Goal: Answer question/provide support: Ask a question

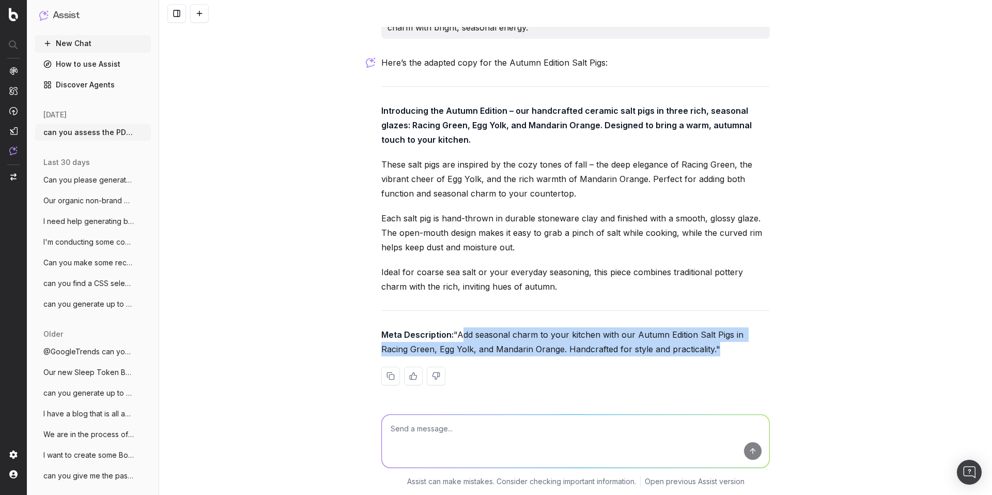
drag, startPoint x: 381, startPoint y: 333, endPoint x: 614, endPoint y: 349, distance: 233.1
click at [614, 349] on p "Meta Description: "Add seasonal charm to your kitchen with our Autumn Edition S…" at bounding box center [575, 341] width 389 height 29
copy p "Add seasonal charm to your kitchen with our Autumn Edition Salt Pigs in Racing …"
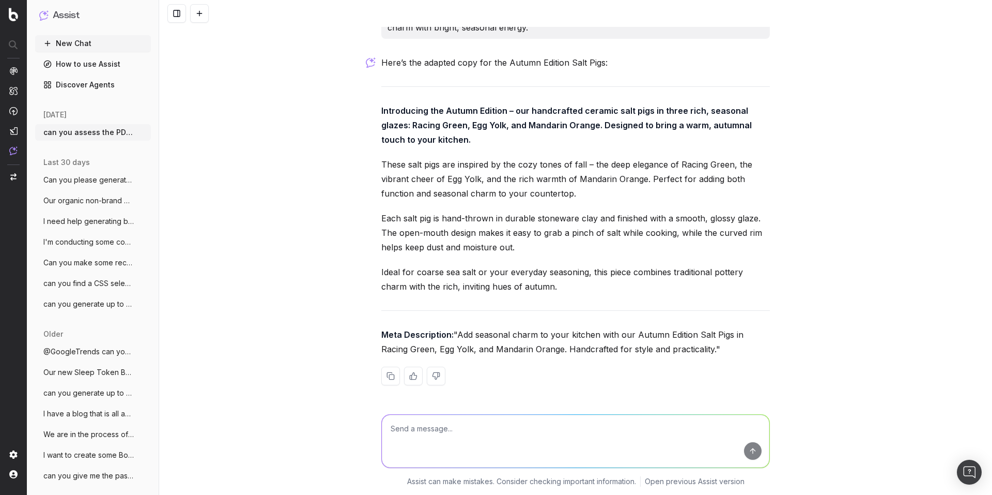
click at [430, 424] on textarea at bounding box center [576, 440] width 388 height 53
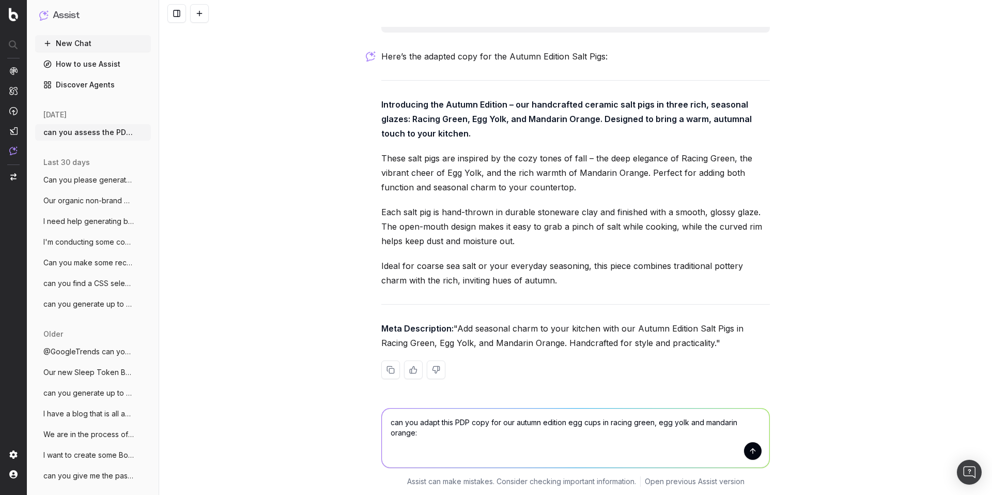
paste textarea "Introducing the Summer Edition – our handmade ceramic egg cups in four sun-soak…"
type textarea "can you adapt this PDP copy for our autumn edition egg cups in racing green, eg…"
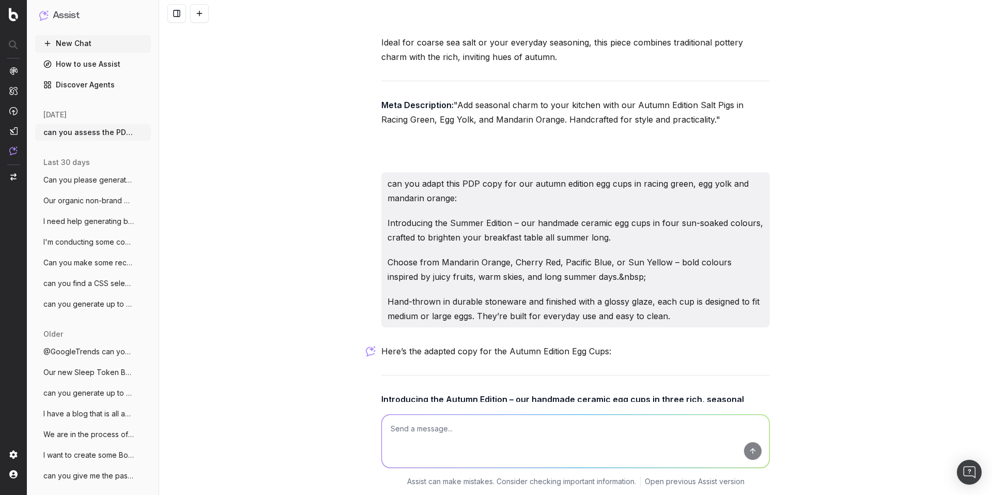
scroll to position [7804, 0]
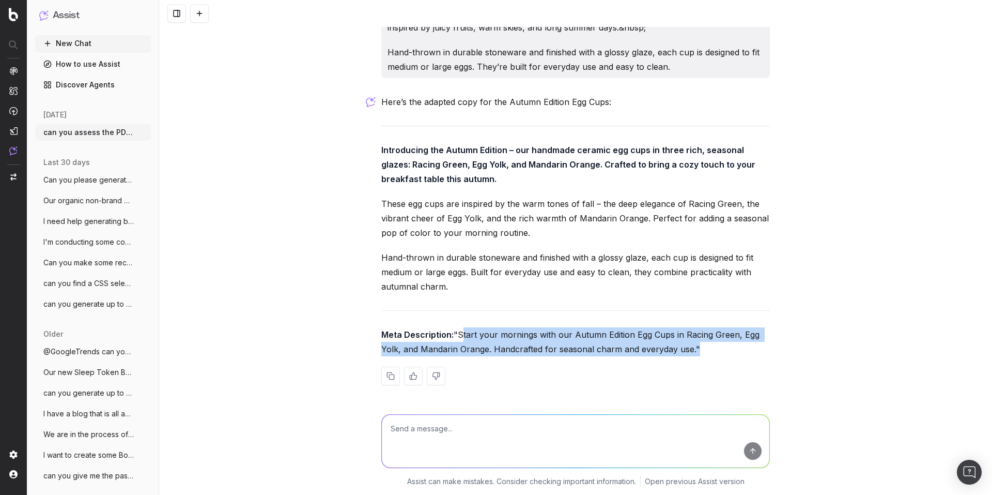
drag, startPoint x: 381, startPoint y: 335, endPoint x: 610, endPoint y: 349, distance: 228.8
click at [610, 349] on p "Meta Description: "Start your mornings with our Autumn Edition Egg Cups in Raci…" at bounding box center [575, 341] width 389 height 29
copy p "Start your mornings with our Autumn Edition Egg Cups in Racing Green, Egg Yolk,…"
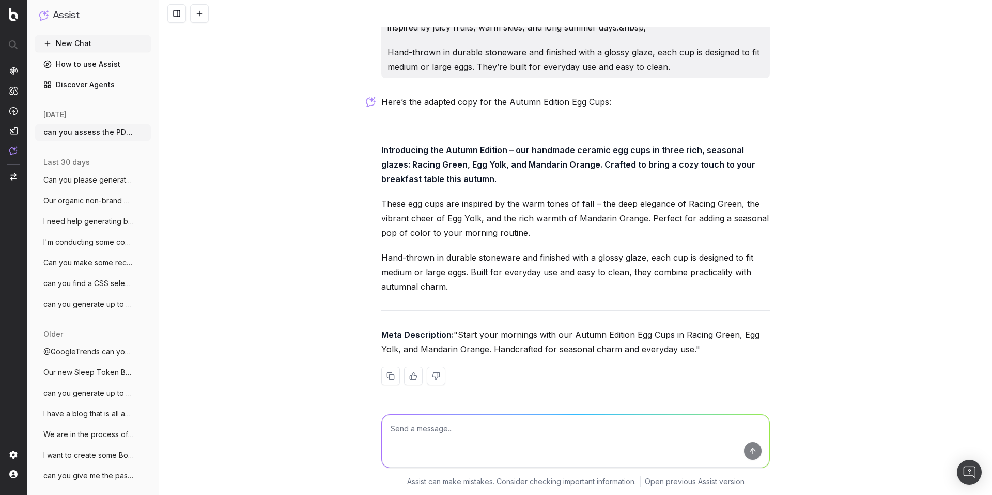
drag, startPoint x: 412, startPoint y: 158, endPoint x: 392, endPoint y: 146, distance: 24.1
click at [412, 158] on p "Introducing the Autumn Edition – our handmade ceramic egg cups in three rich, s…" at bounding box center [575, 164] width 389 height 43
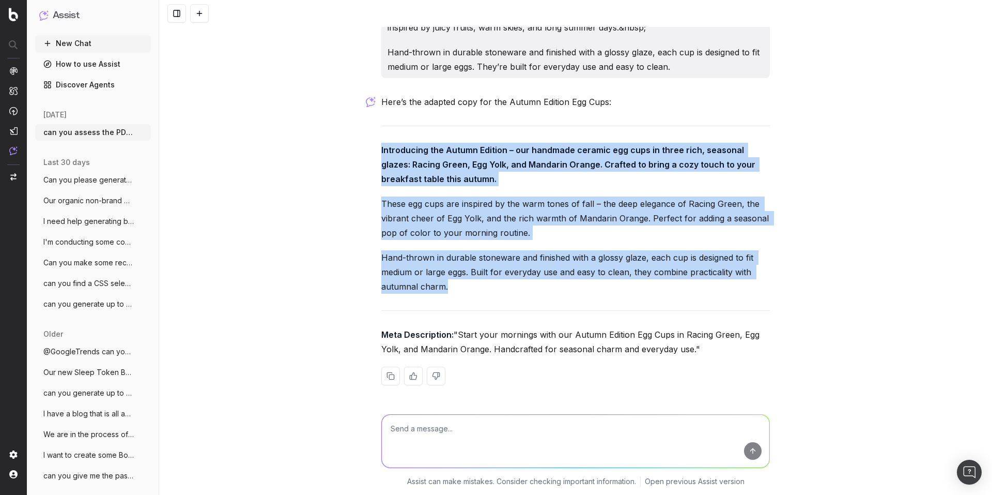
drag, startPoint x: 374, startPoint y: 131, endPoint x: 467, endPoint y: 271, distance: 168.1
click at [467, 271] on div "can you assess the PDP content and replicate this for our Autumn Edition Mandar…" at bounding box center [575, 247] width 833 height 495
copy div "Introducing the Autumn Edition – our handmade ceramic egg cups in three rich, s…"
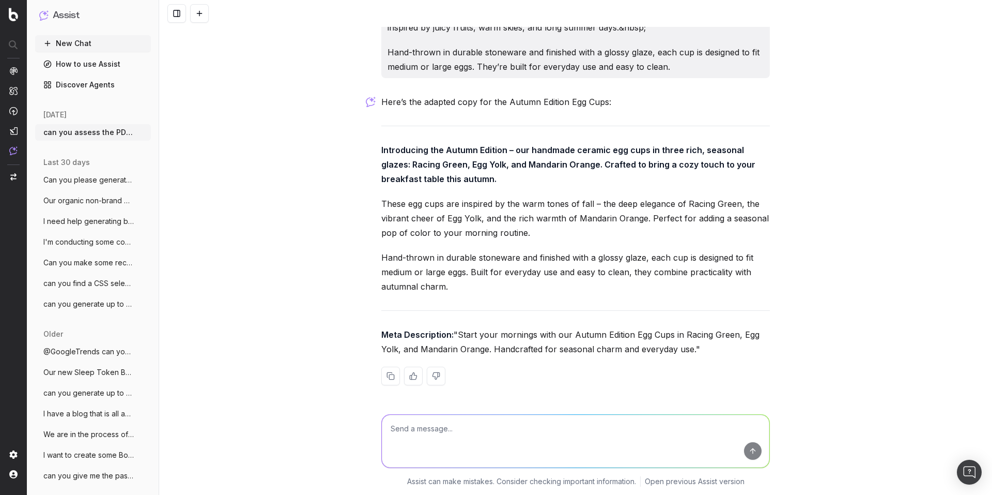
click at [403, 429] on textarea at bounding box center [576, 440] width 388 height 53
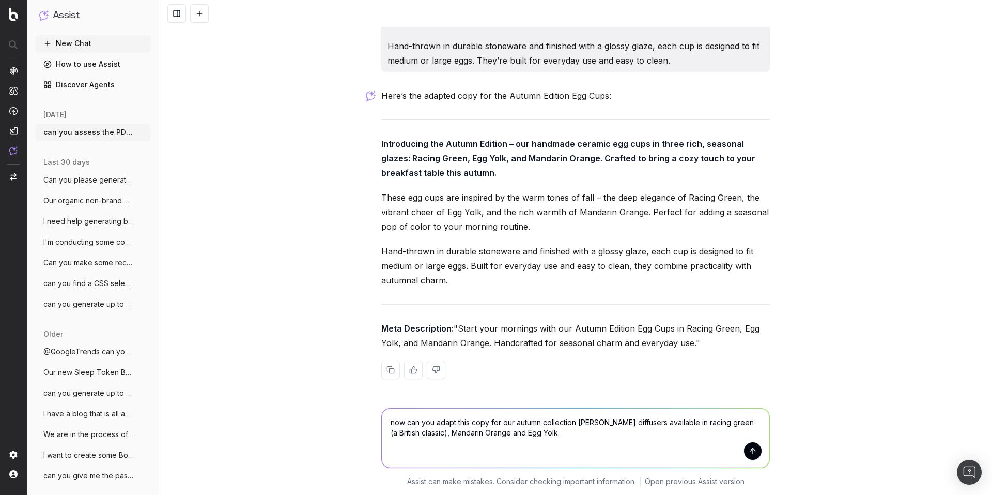
click at [433, 451] on textarea "now can you adapt this copy for our autumn collection [PERSON_NAME] diffusers a…" at bounding box center [576, 437] width 388 height 59
paste textarea "Introducing the Summer Edition – our handcrafted ceramic [PERSON_NAME] diffuser…"
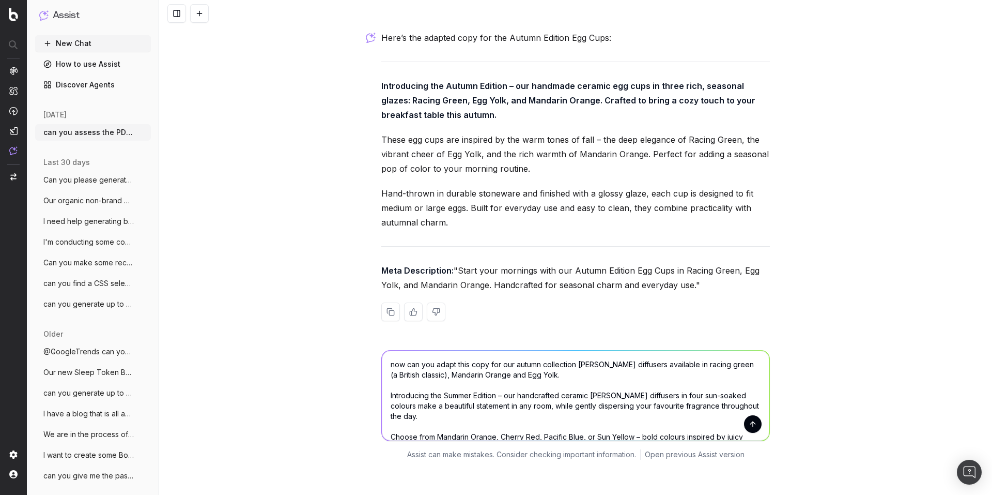
scroll to position [73, 0]
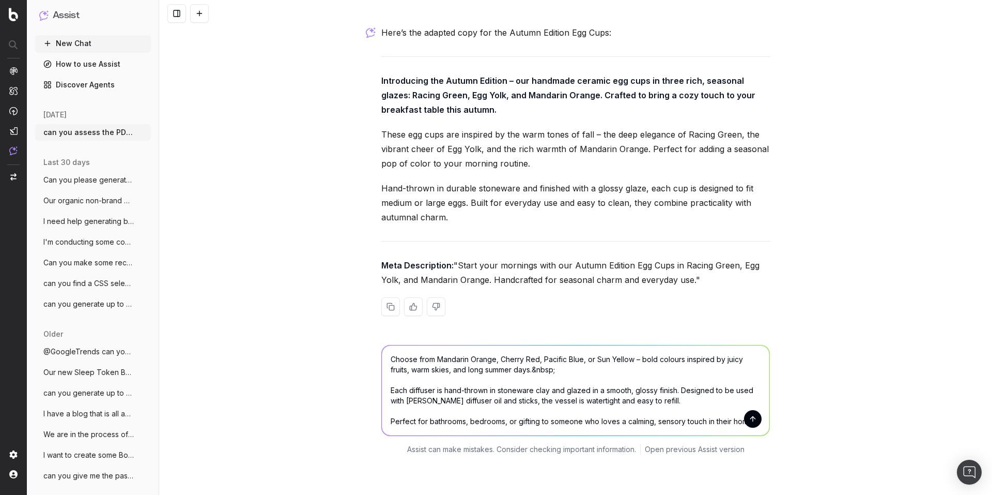
click at [559, 379] on textarea "now can you adapt this copy for our autumn collection [PERSON_NAME] diffusers a…" at bounding box center [576, 390] width 388 height 90
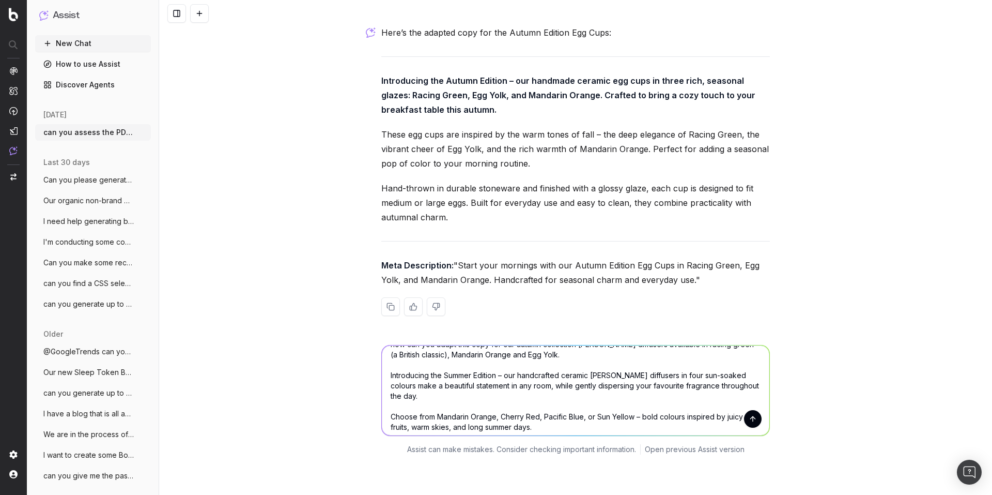
scroll to position [0, 0]
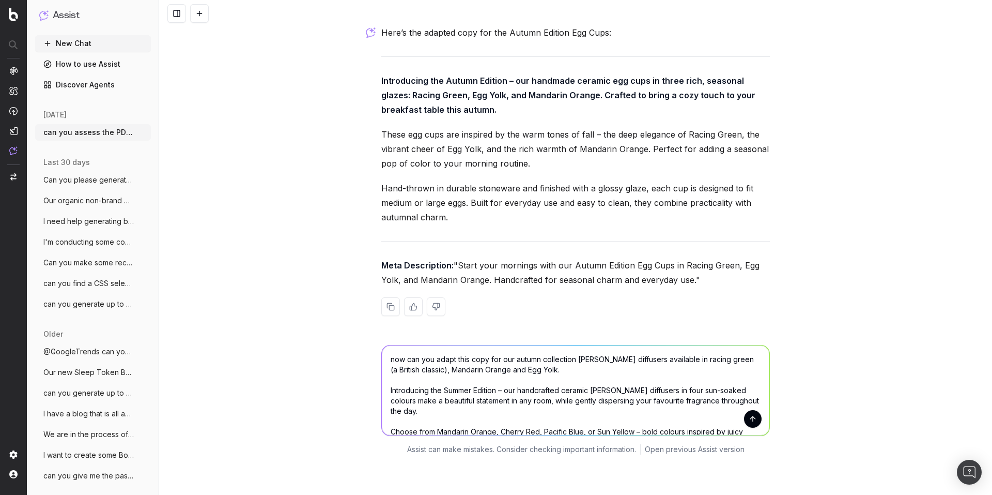
click at [546, 382] on textarea "now can you adapt this copy for our autumn collection [PERSON_NAME] diffusers a…" at bounding box center [576, 390] width 388 height 90
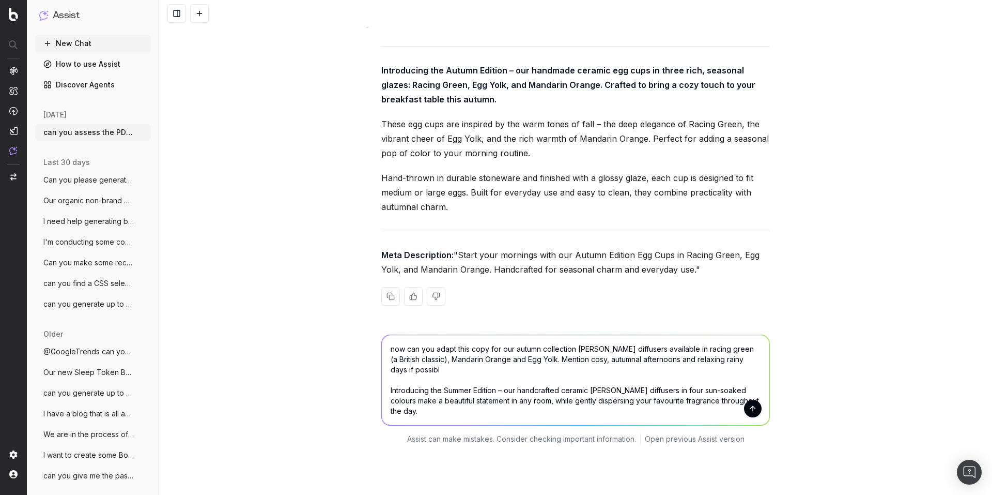
scroll to position [7873, 0]
type textarea "now can you adapt this copy for our autumn collection [PERSON_NAME] diffusers a…"
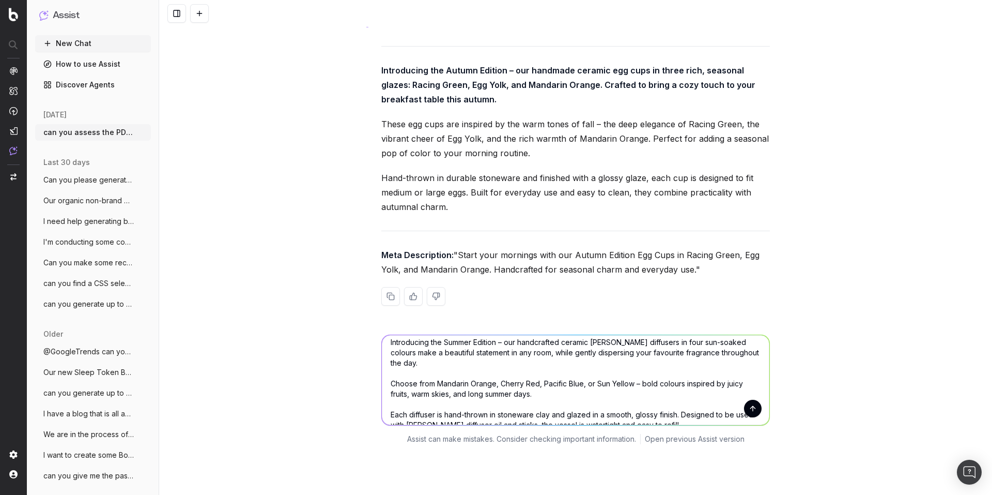
scroll to position [93, 0]
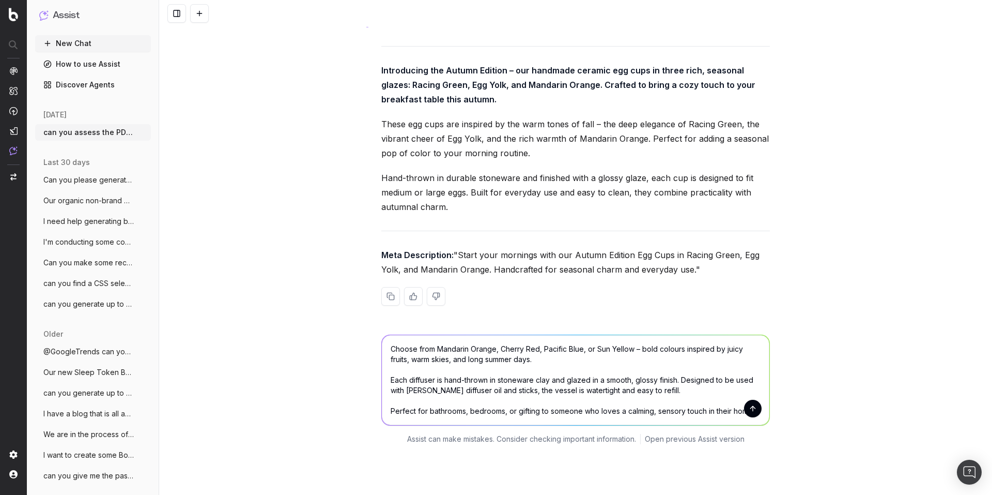
click at [604, 393] on textarea "now can you adapt this copy for our autumn collection [PERSON_NAME] diffusers a…" at bounding box center [576, 380] width 388 height 90
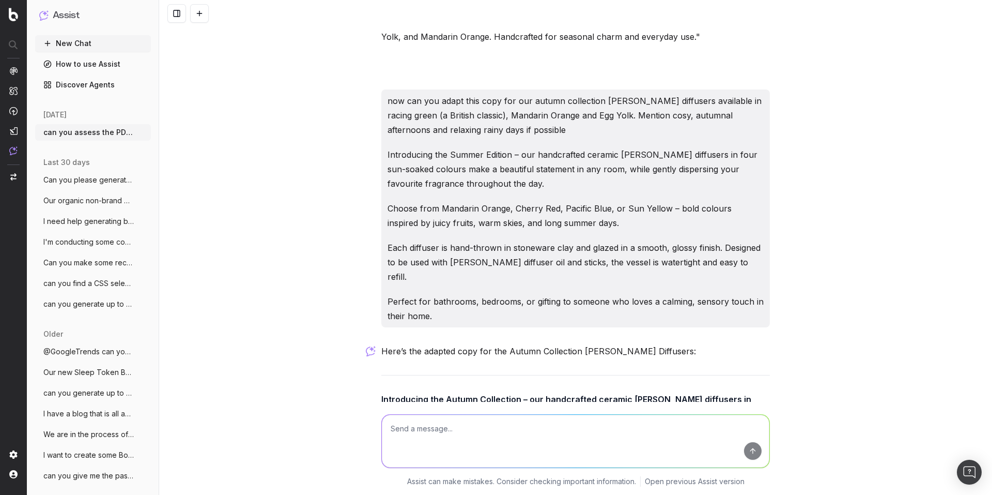
scroll to position [8405, 0]
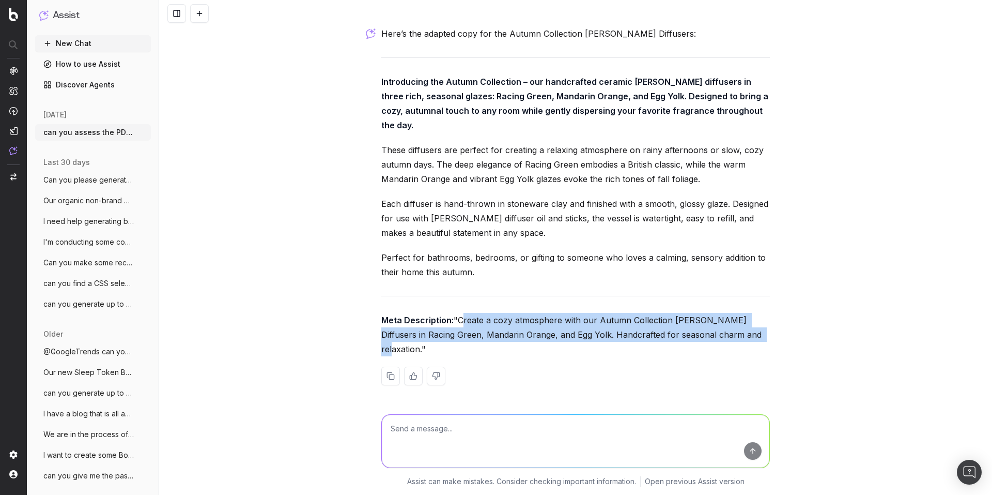
drag, startPoint x: 382, startPoint y: 332, endPoint x: 652, endPoint y: 350, distance: 269.9
click at [652, 350] on p "Meta Description: "Create a cozy atmosphere with our Autumn Collection [PERSON_…" at bounding box center [575, 334] width 389 height 43
copy p "Create a cozy atmosphere with our Autumn Collection [PERSON_NAME] Diffusers in …"
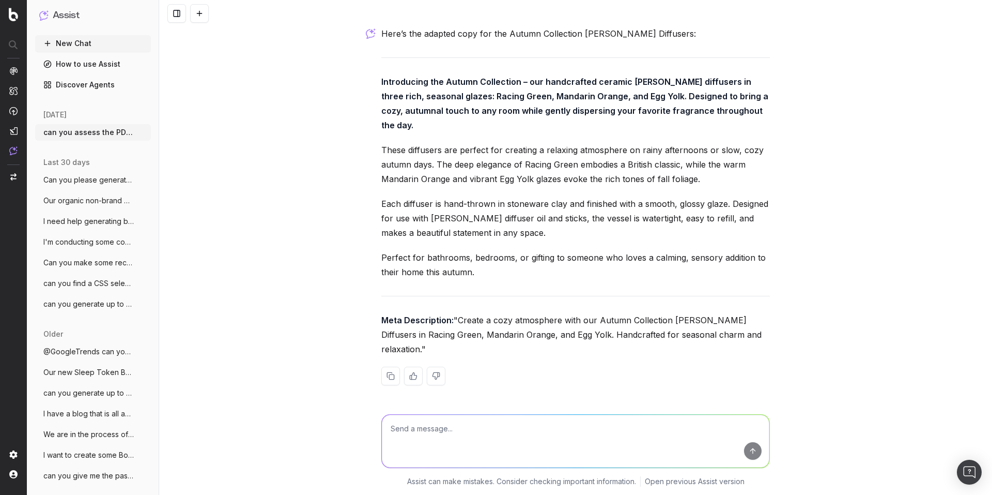
click at [420, 150] on p "These diffusers are perfect for creating a relaxing atmosphere on rainy afterno…" at bounding box center [575, 164] width 389 height 43
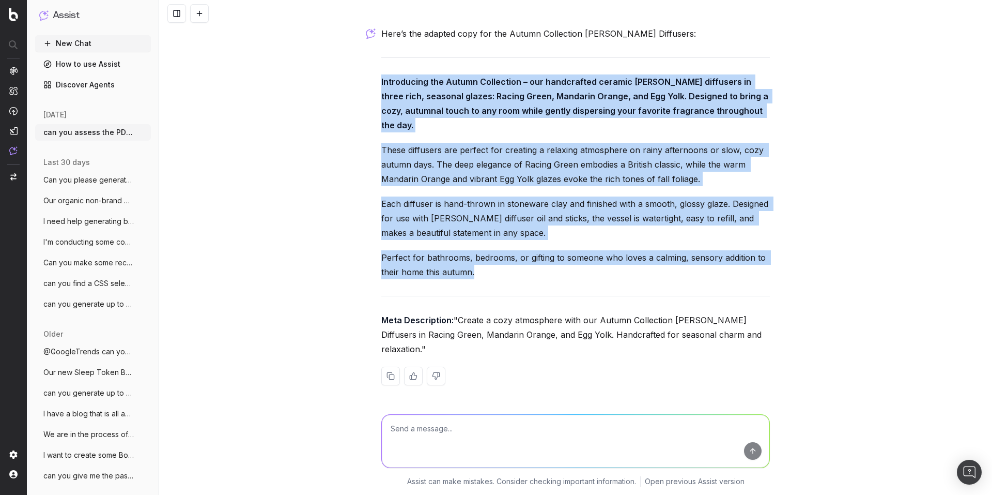
drag, startPoint x: 374, startPoint y: 93, endPoint x: 481, endPoint y: 272, distance: 208.1
copy div "Introducing the Autumn Collection – our handcrafted ceramic [PERSON_NAME] diffu…"
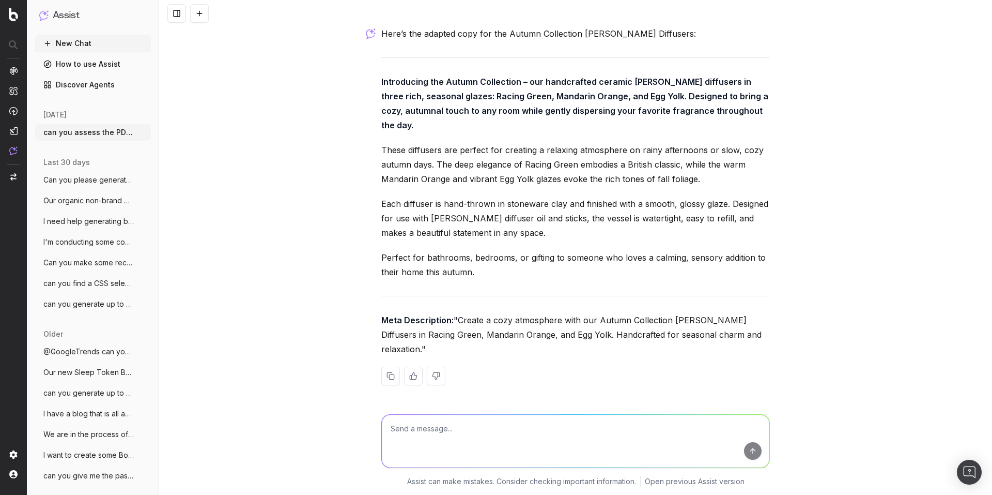
click at [429, 430] on textarea at bounding box center [576, 440] width 388 height 53
click at [729, 426] on textarea "now please adapt this copy to our autumn edition spoon rests available in racin…" at bounding box center [576, 440] width 388 height 53
click at [734, 427] on textarea "now please adapt this copy to our autumn edition spoon rests available in racin…" at bounding box center [576, 440] width 388 height 53
type textarea "now please adapt this copy to our autumn edition spoon rests available in racin…"
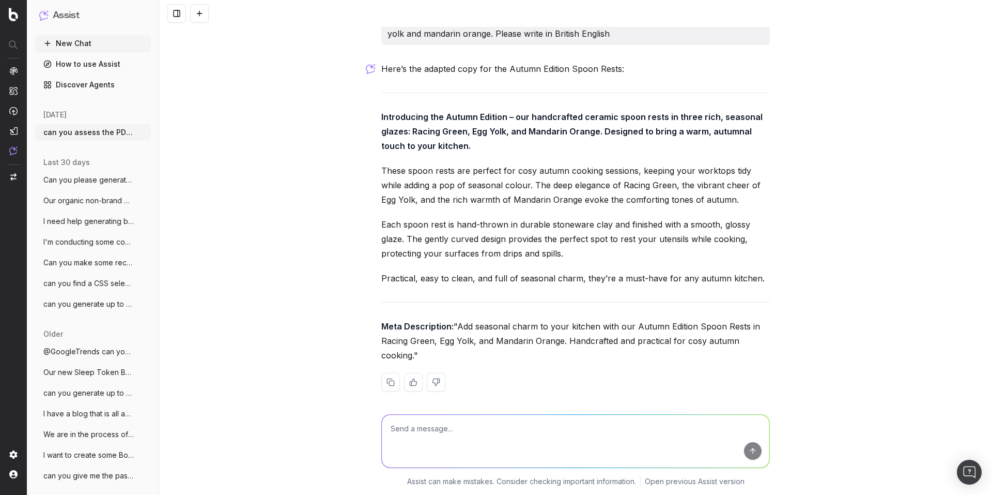
scroll to position [8805, 0]
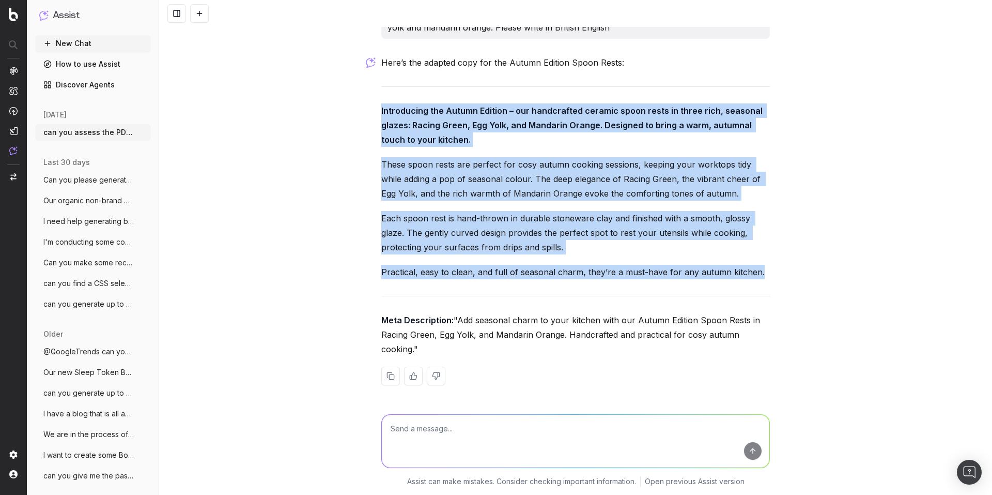
drag, startPoint x: 374, startPoint y: 109, endPoint x: 764, endPoint y: 275, distance: 424.4
copy div "Introducing the Autumn Edition – our handcrafted ceramic spoon rests in three r…"
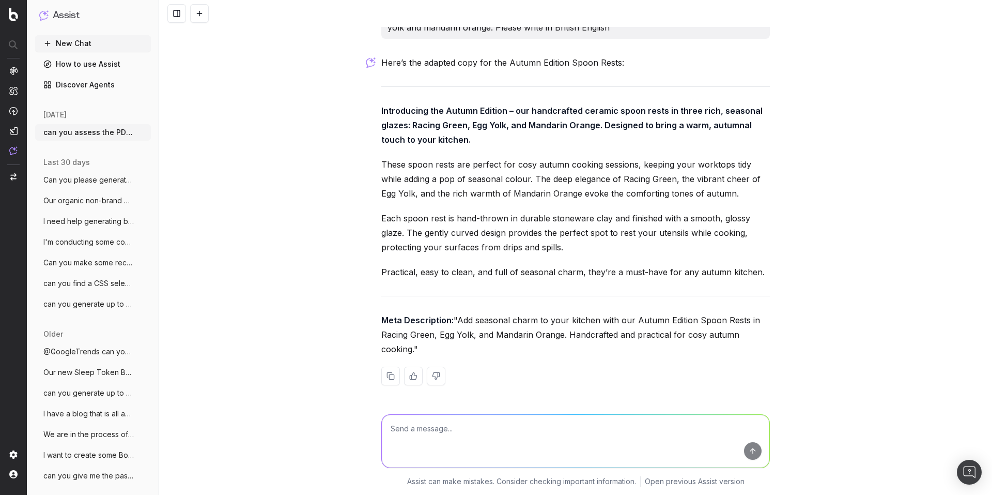
drag, startPoint x: 394, startPoint y: 337, endPoint x: 388, endPoint y: 334, distance: 6.7
click at [393, 337] on p "Meta Description: "Add seasonal charm to your kitchen with our Autumn Edition S…" at bounding box center [575, 334] width 389 height 43
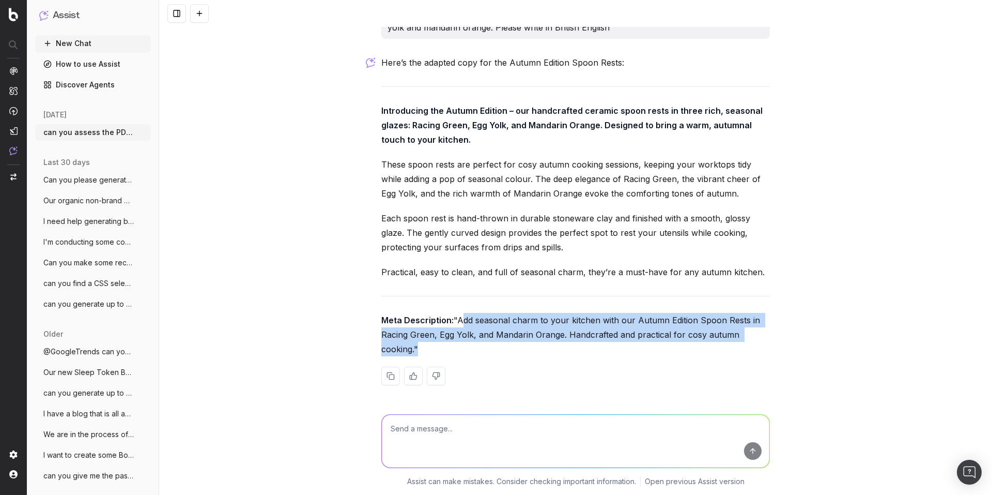
drag, startPoint x: 381, startPoint y: 335, endPoint x: 690, endPoint y: 350, distance: 309.4
click at [690, 350] on p "Meta Description: "Add seasonal charm to your kitchen with our Autumn Edition S…" at bounding box center [575, 334] width 389 height 43
copy p "Add seasonal charm to your kitchen with our Autumn Edition Spoon Rests in Racin…"
